Goal: Task Accomplishment & Management: Use online tool/utility

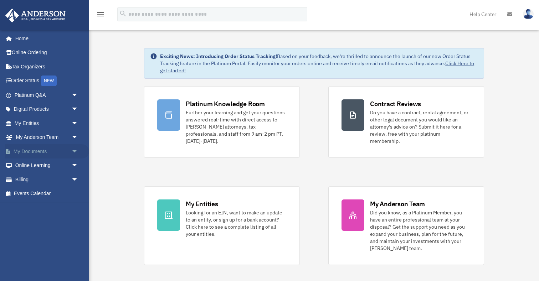
click at [22, 153] on link "My Documents arrow_drop_down" at bounding box center [47, 151] width 84 height 14
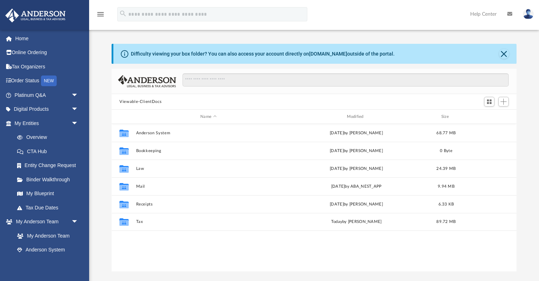
scroll to position [162, 405]
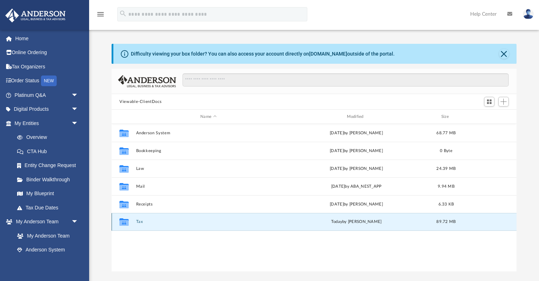
click at [141, 223] on button "Tax" at bounding box center [208, 222] width 145 height 5
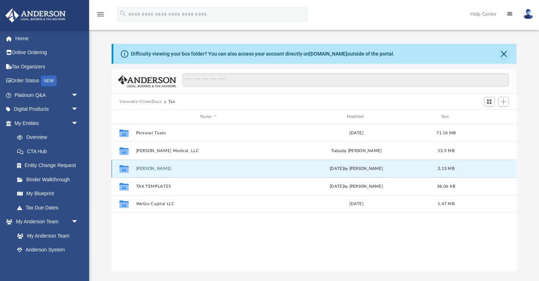
click at [149, 169] on button "[PERSON_NAME]" at bounding box center [208, 169] width 145 height 5
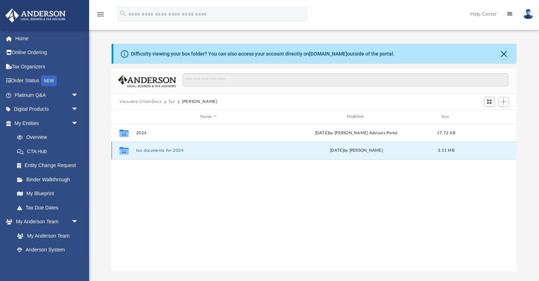
click at [143, 150] on button "tax documents for 2024" at bounding box center [208, 150] width 145 height 5
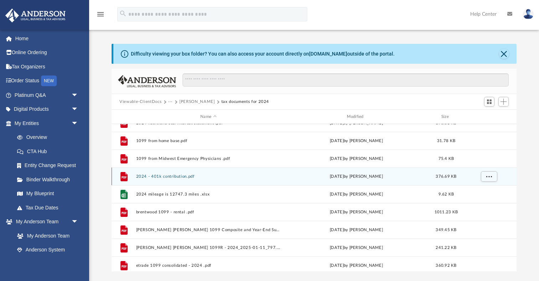
scroll to position [0, 0]
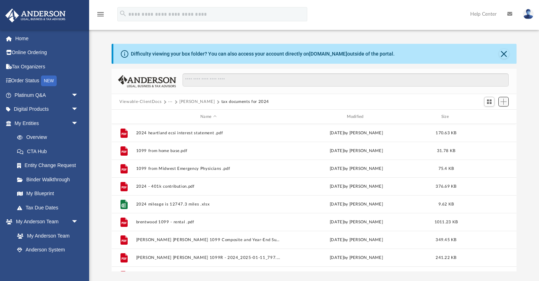
click at [507, 104] on span "Add" at bounding box center [504, 102] width 6 height 6
click at [486, 117] on li "Upload" at bounding box center [493, 115] width 23 height 7
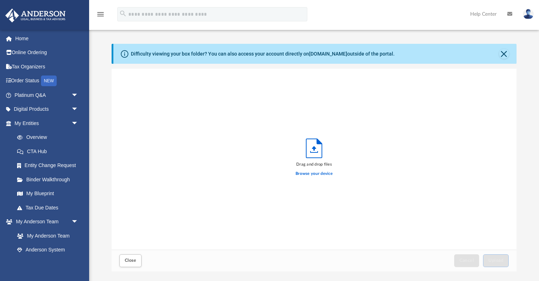
scroll to position [181, 405]
click at [314, 175] on label "Browse your device" at bounding box center [314, 174] width 37 height 6
click at [0, 0] on input "Browse your device" at bounding box center [0, 0] width 0 height 0
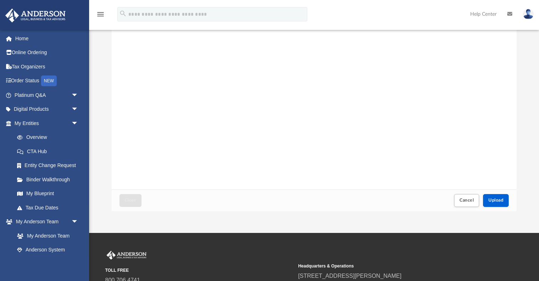
scroll to position [65, 0]
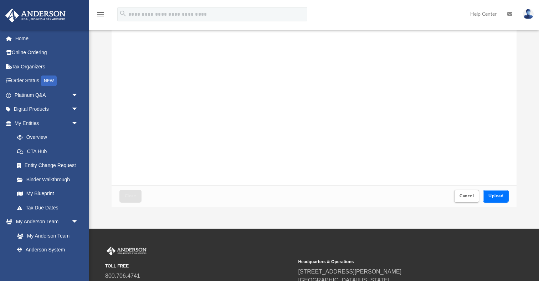
click at [493, 200] on button "Upload" at bounding box center [496, 196] width 26 height 12
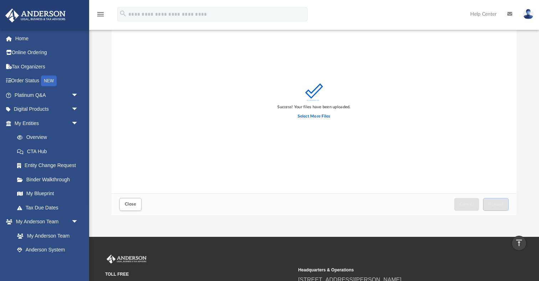
scroll to position [0, 0]
